Goal: Information Seeking & Learning: Learn about a topic

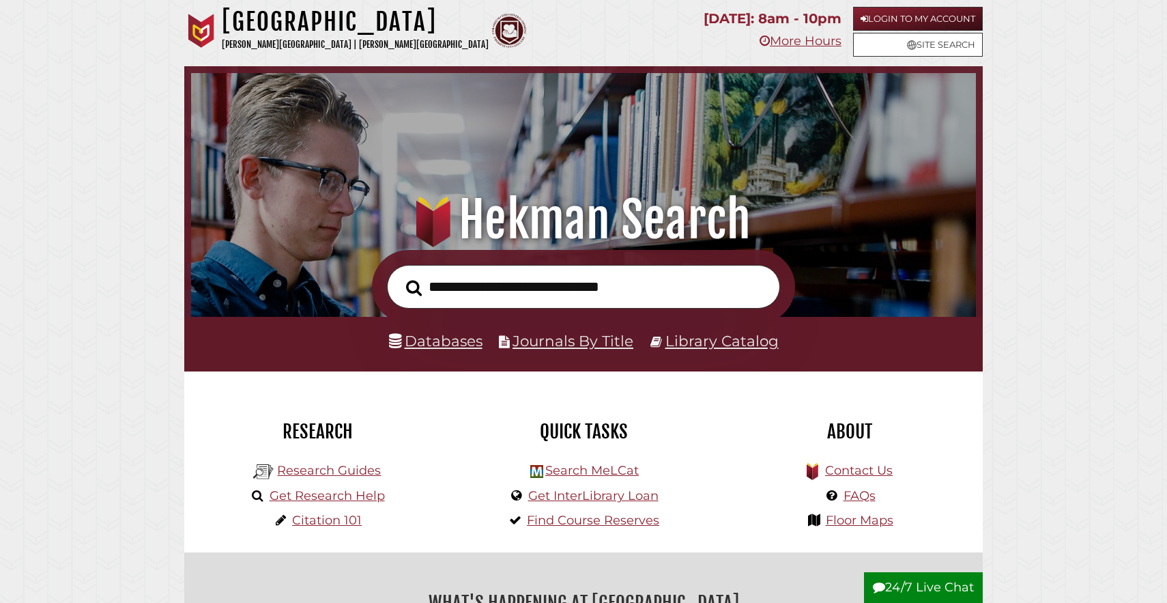
scroll to position [259, 778]
click at [905, 11] on link "Login to My Account" at bounding box center [918, 19] width 130 height 24
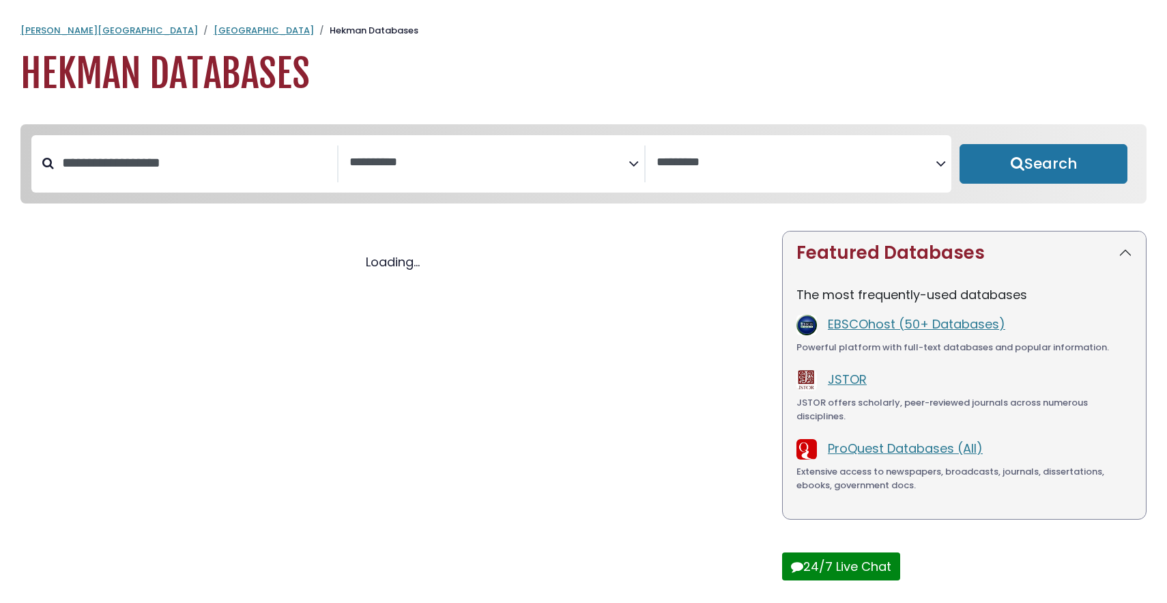
select select "Database Subject Filter"
select select "Database Vendors Filter"
select select "Database Subject Filter"
select select "Database Vendors Filter"
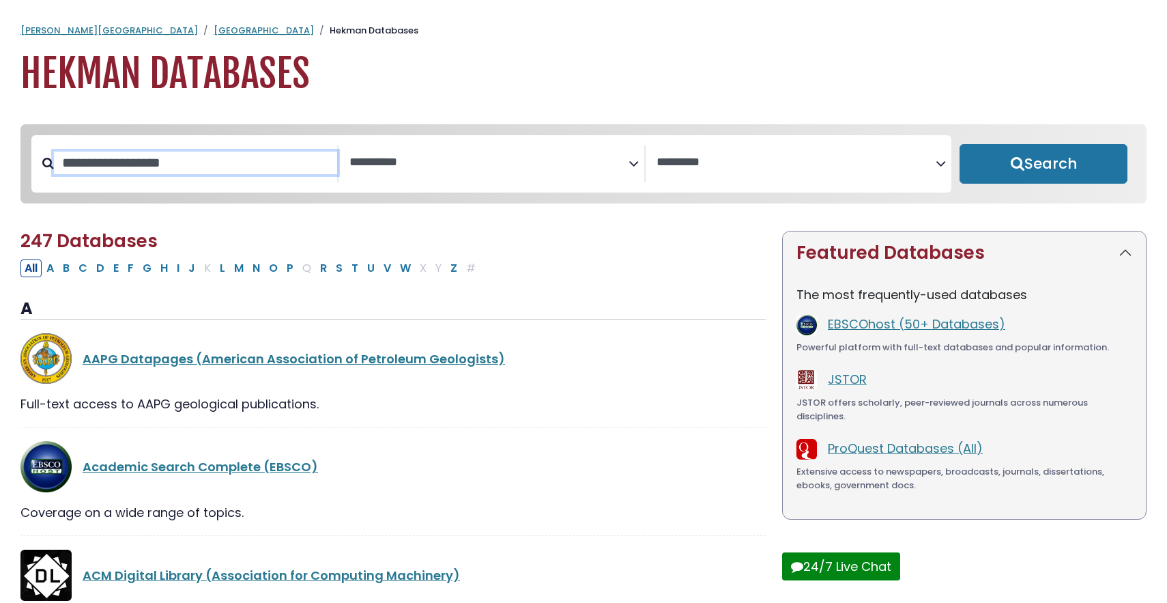
click at [244, 166] on input "Search database by title or keyword" at bounding box center [195, 163] width 283 height 23
type input "****"
click at [960, 144] on button "Search" at bounding box center [1044, 164] width 168 height 40
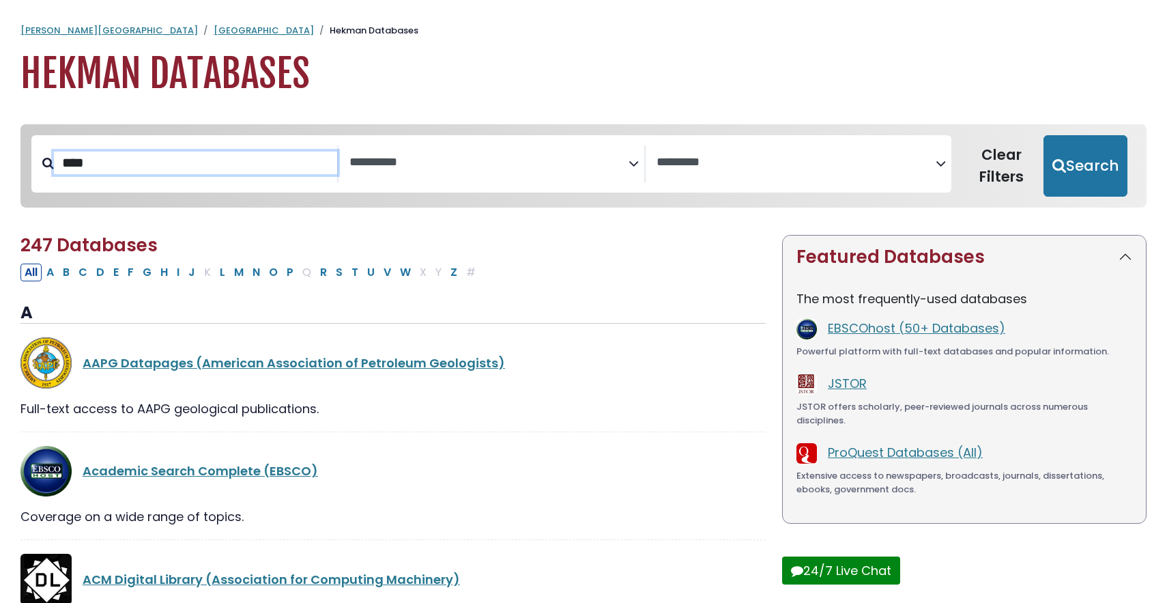
select select "Database Subject Filter"
select select "Database Vendors Filter"
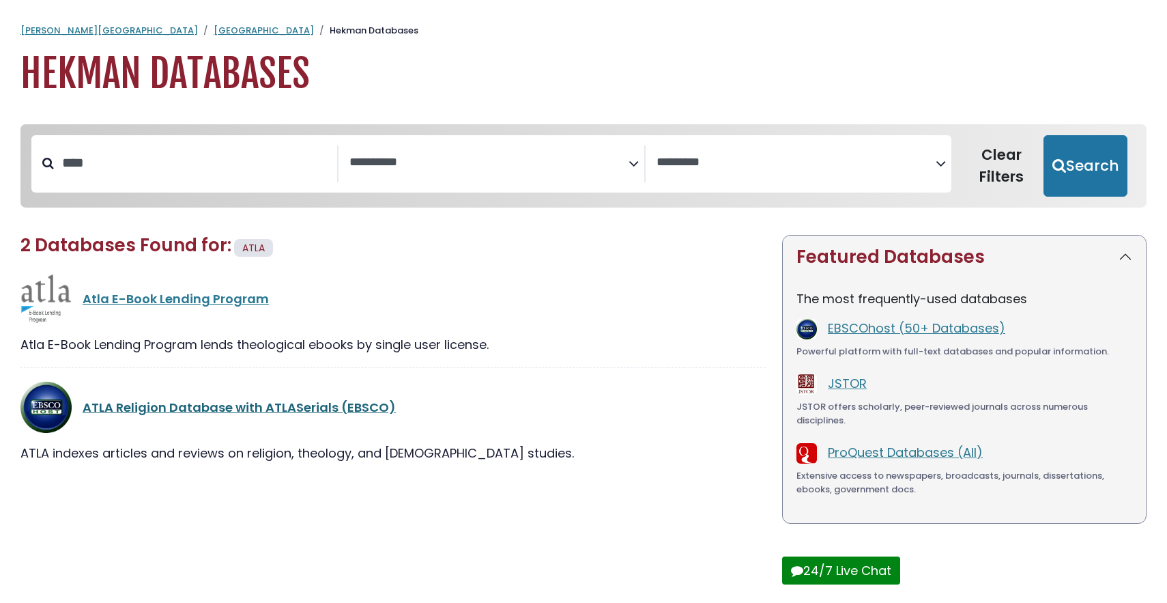
click at [257, 406] on link "ATLA Religion Database with ATLASerials (EBSCO)" at bounding box center [239, 407] width 313 height 17
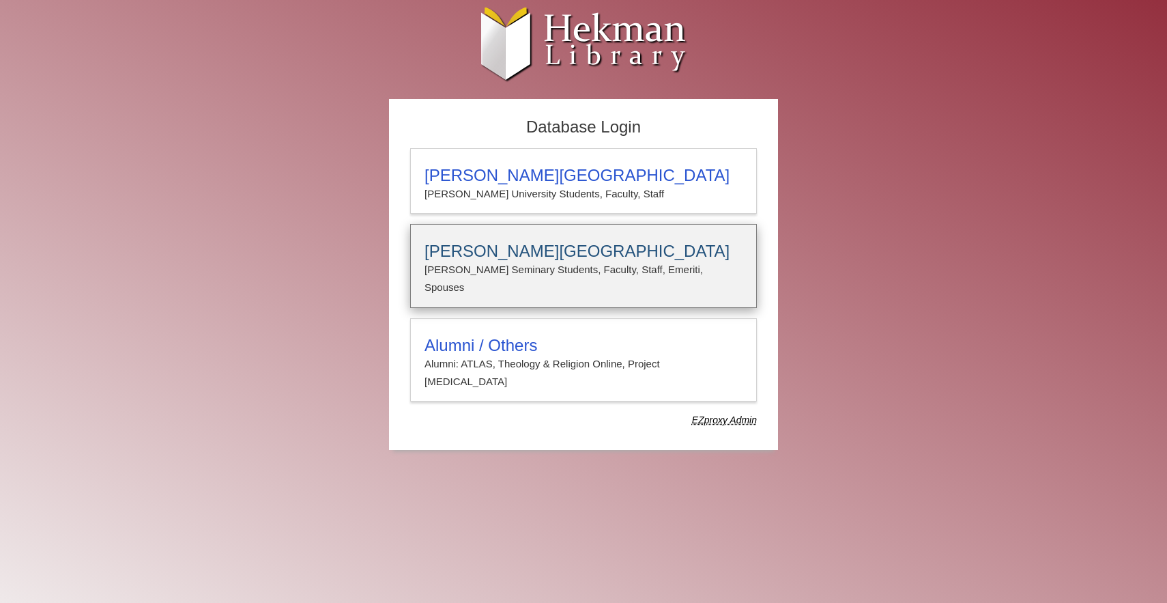
type input "**********"
click at [484, 243] on h3 "Calvin Theological Seminary" at bounding box center [584, 251] width 318 height 19
